Goal: Task Accomplishment & Management: Manage account settings

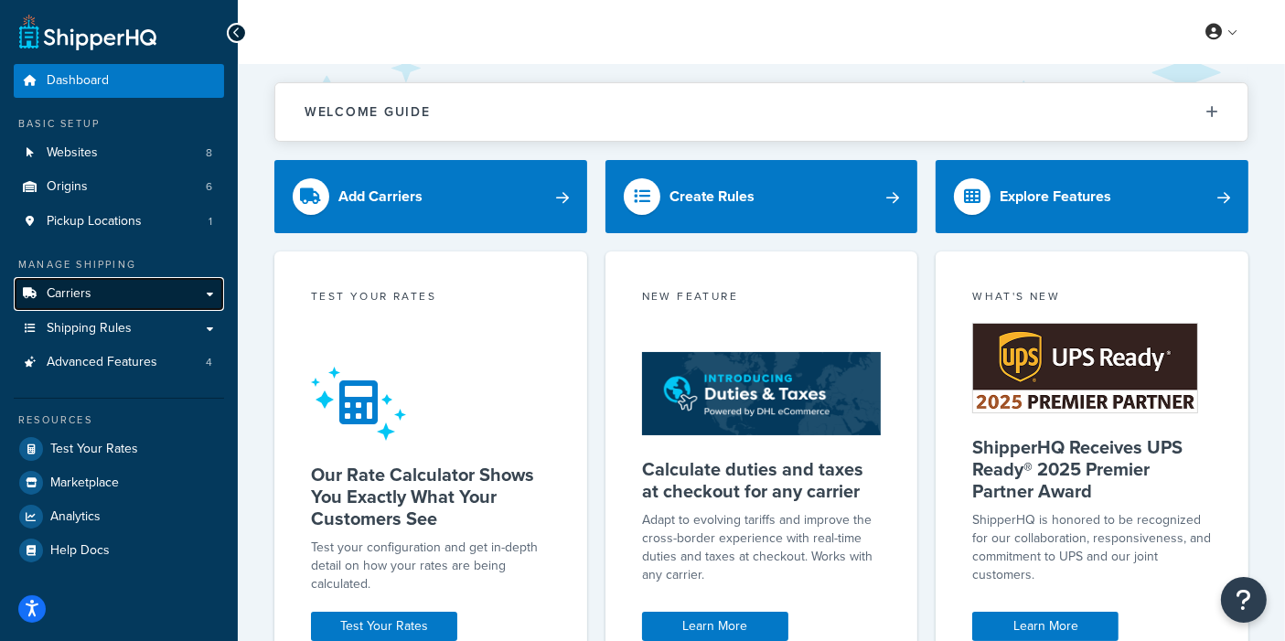
click at [76, 286] on span "Carriers" at bounding box center [69, 294] width 45 height 16
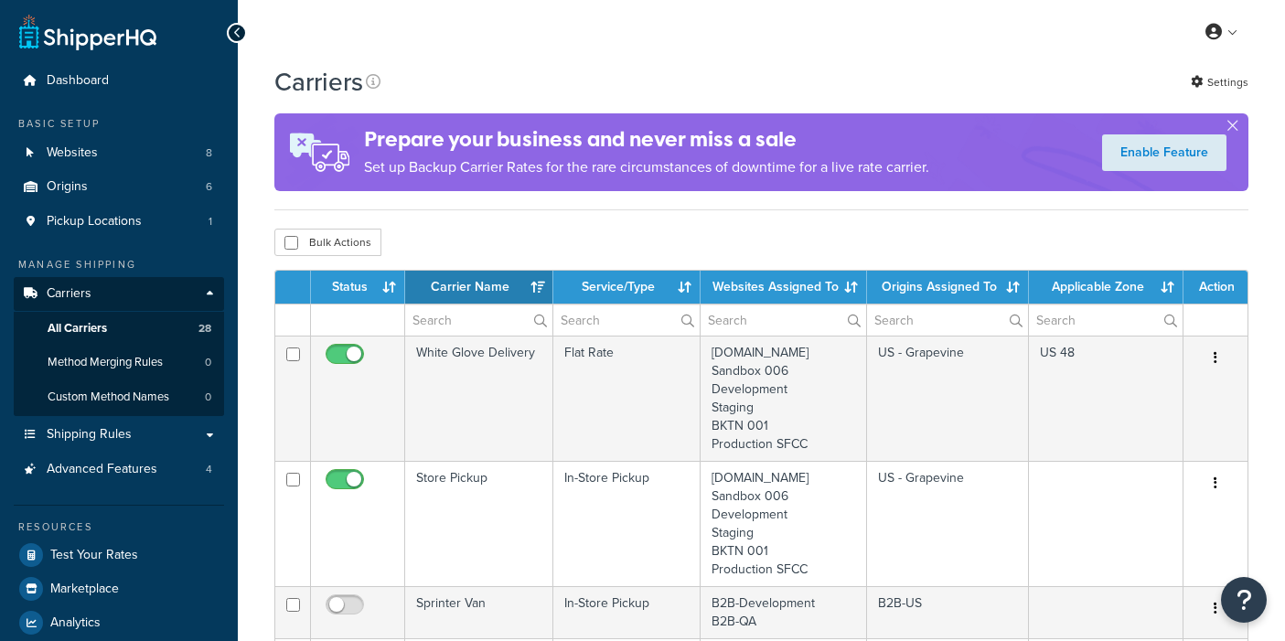
select select "15"
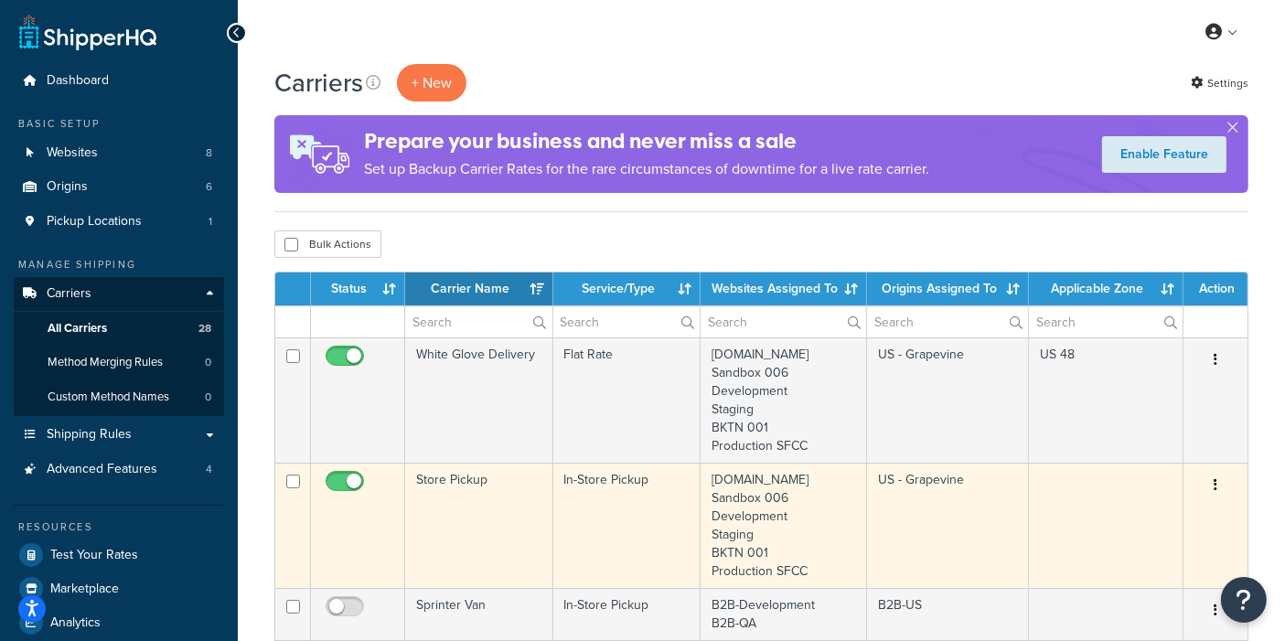
click at [486, 529] on td "Store Pickup" at bounding box center [479, 525] width 148 height 125
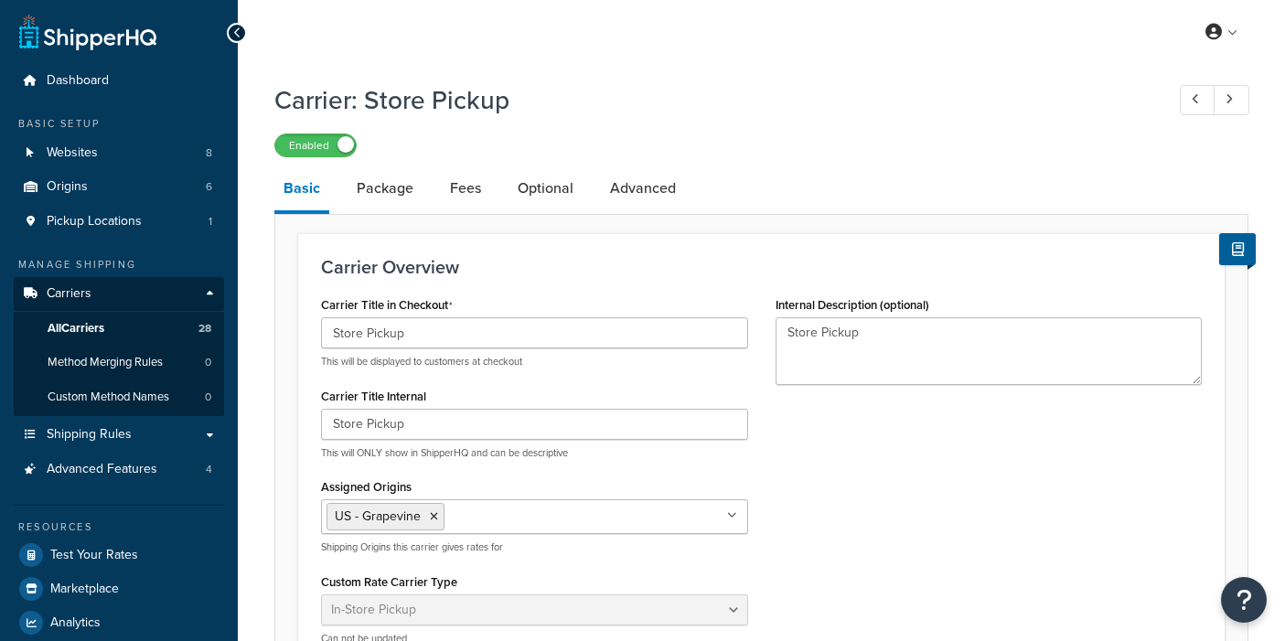
select select "pickup"
click at [392, 193] on link "Package" at bounding box center [384, 188] width 75 height 44
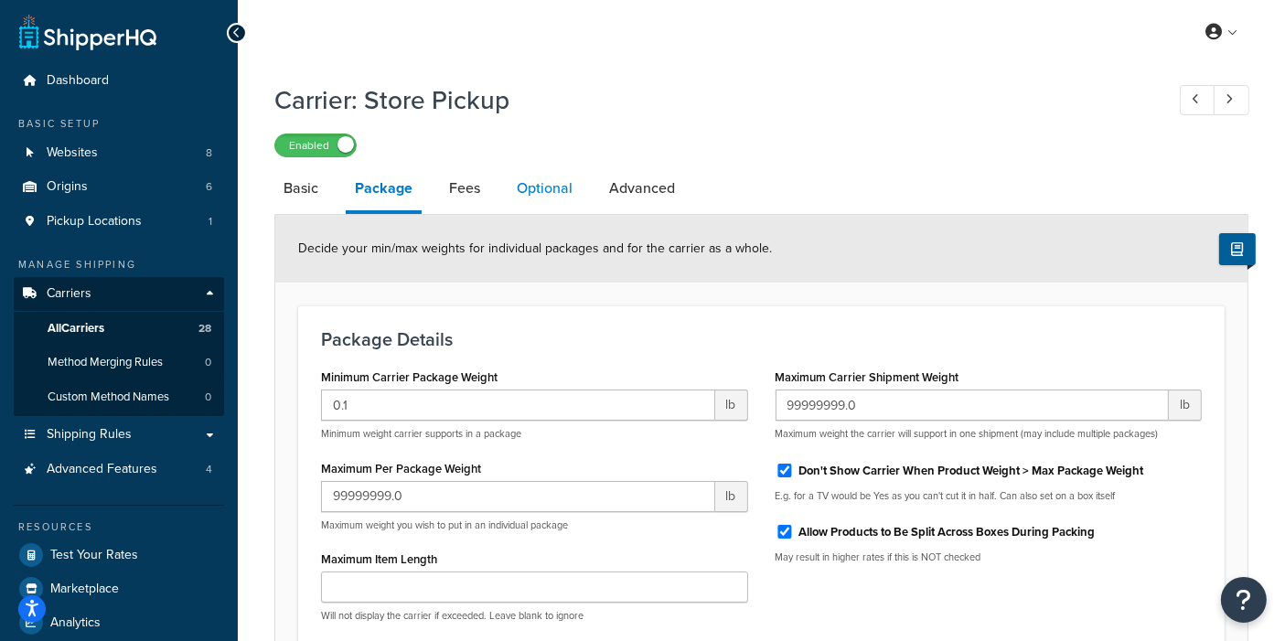
click at [556, 197] on link "Optional" at bounding box center [545, 188] width 74 height 44
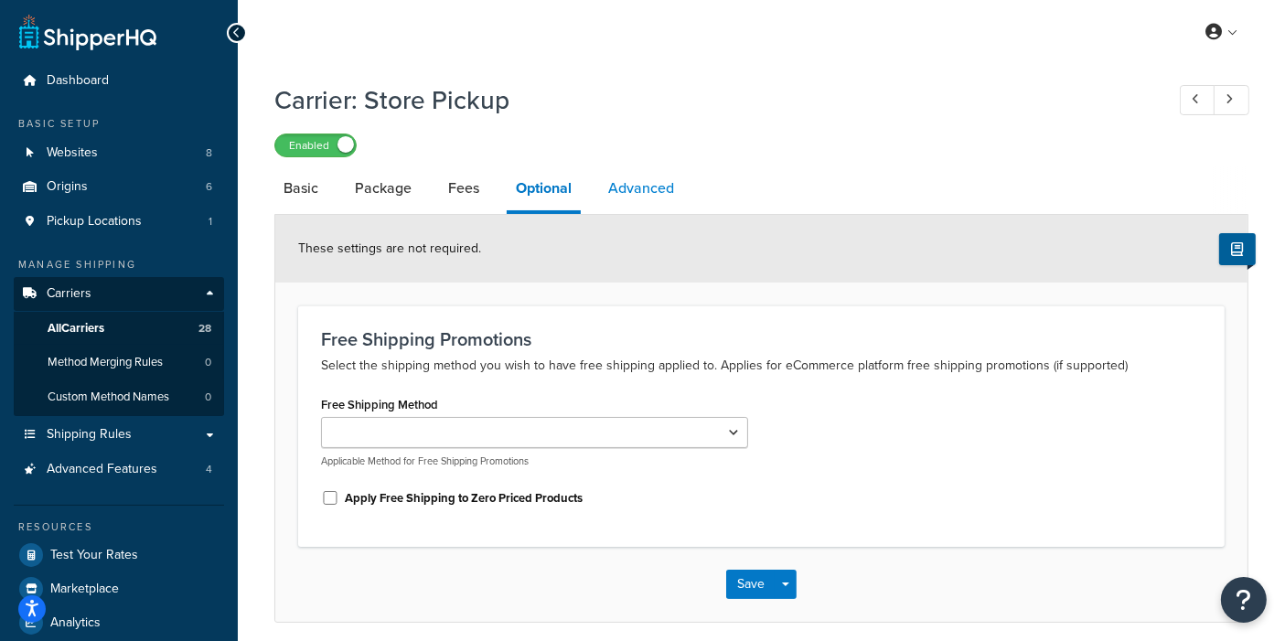
click at [647, 183] on link "Advanced" at bounding box center [641, 188] width 84 height 44
select select "false"
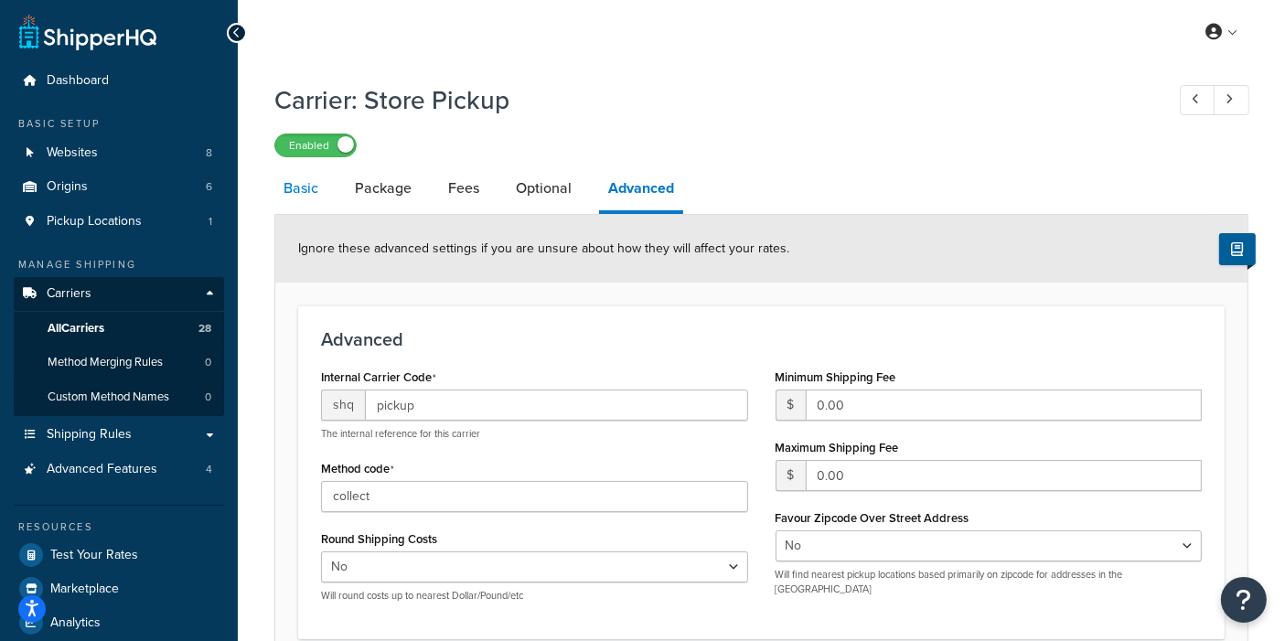
click at [311, 196] on link "Basic" at bounding box center [300, 188] width 53 height 44
select select "pickup"
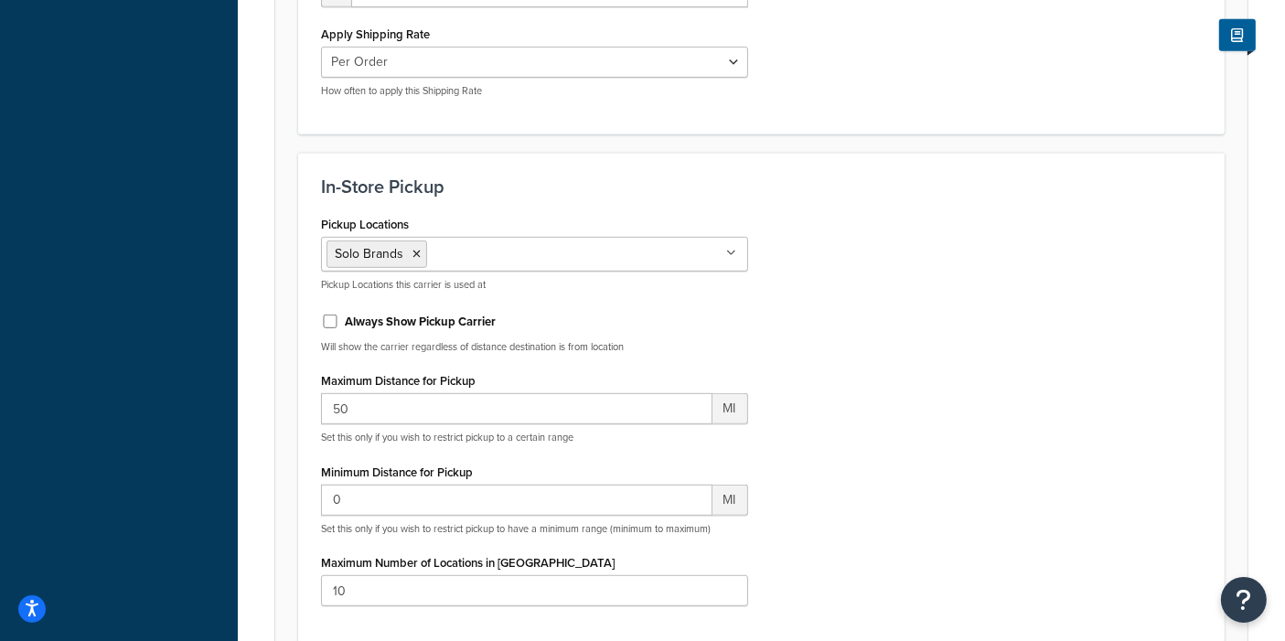
scroll to position [900, 0]
